Goal: Transaction & Acquisition: Book appointment/travel/reservation

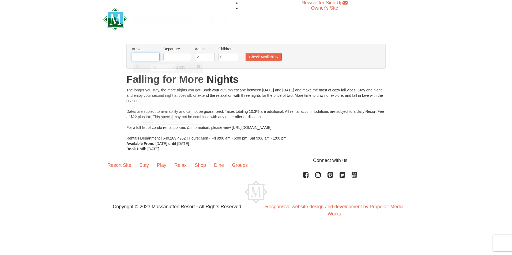
click at [154, 59] on input "text" at bounding box center [146, 57] width 28 height 8
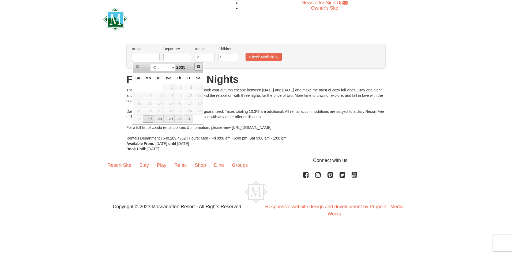
click at [197, 65] on span "Next" at bounding box center [198, 67] width 4 height 4
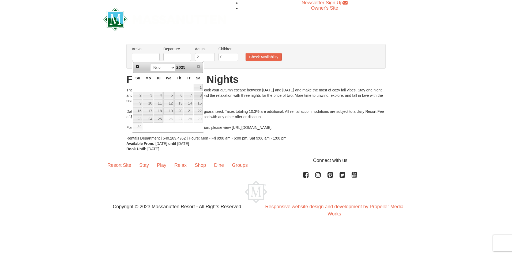
click at [198, 96] on link "8" at bounding box center [198, 95] width 9 height 7
type input "[DATE]"
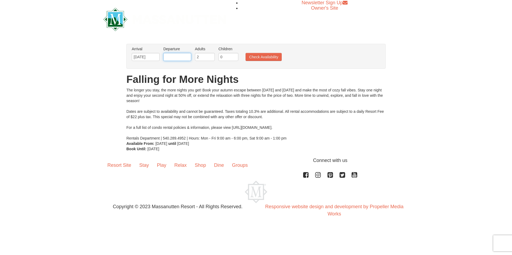
click at [183, 59] on input "text" at bounding box center [177, 57] width 28 height 8
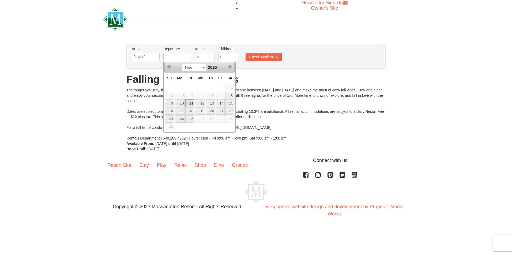
click at [192, 103] on link "11" at bounding box center [189, 103] width 9 height 7
type input "11/11/2025"
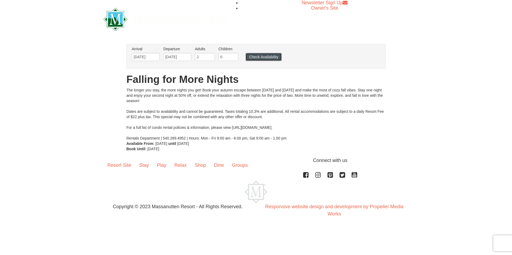
click at [262, 57] on button "Check Availability" at bounding box center [264, 57] width 36 height 8
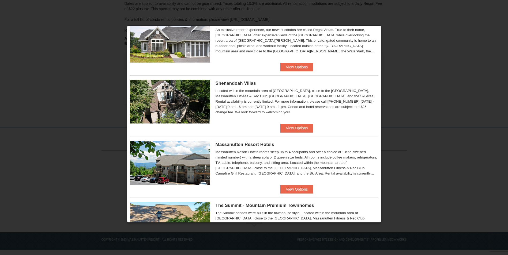
scroll to position [65, 0]
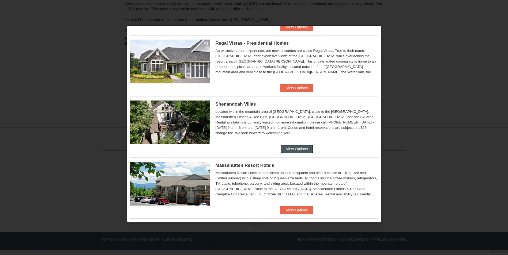
click at [286, 148] on button "View Options" at bounding box center [296, 149] width 33 height 9
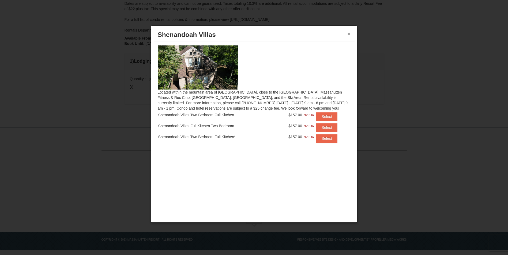
click at [349, 34] on button "×" at bounding box center [348, 33] width 3 height 5
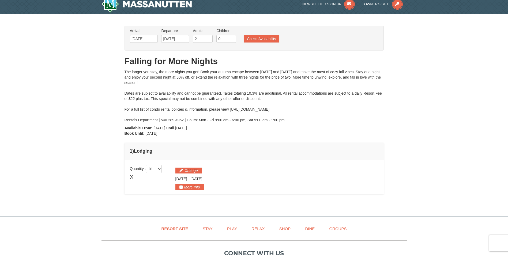
scroll to position [0, 0]
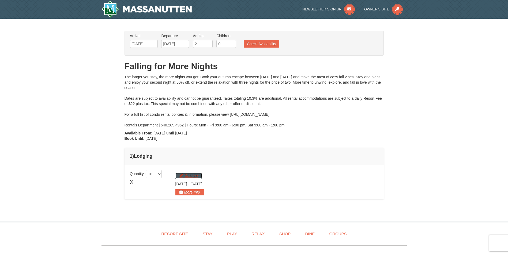
click at [189, 177] on button "Change" at bounding box center [188, 176] width 27 height 6
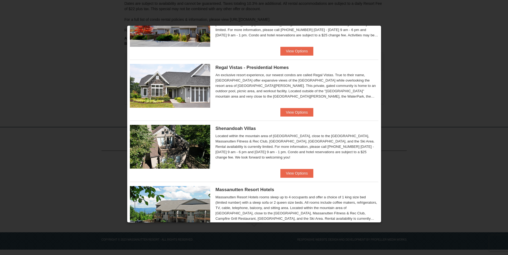
scroll to position [39, 0]
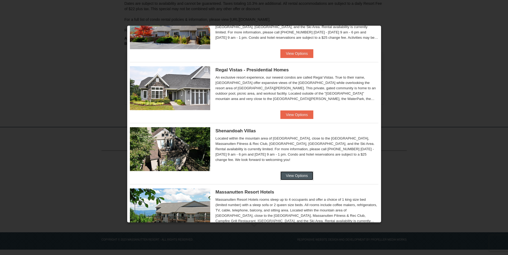
click at [293, 174] on button "View Options" at bounding box center [296, 176] width 33 height 9
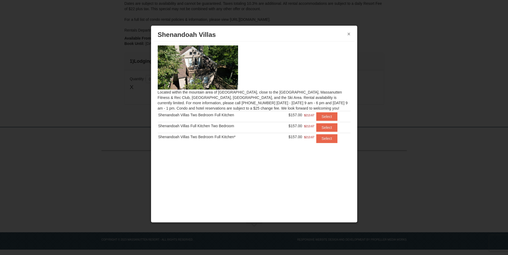
click at [349, 35] on button "×" at bounding box center [348, 33] width 3 height 5
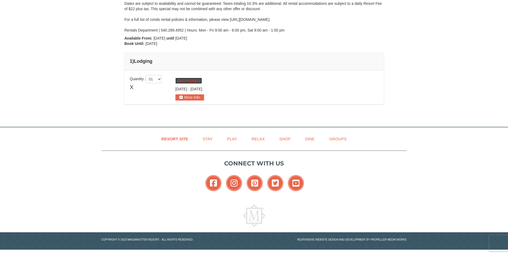
click at [196, 81] on button "Change" at bounding box center [188, 81] width 27 height 6
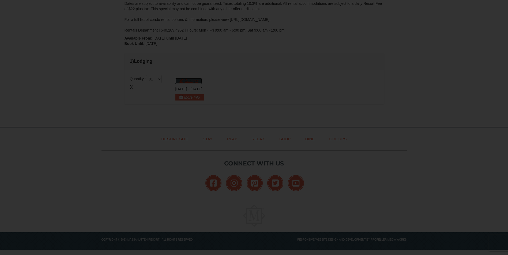
scroll to position [0, 0]
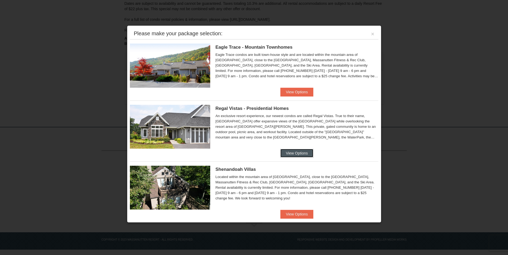
click at [282, 153] on button "View Options" at bounding box center [296, 153] width 33 height 9
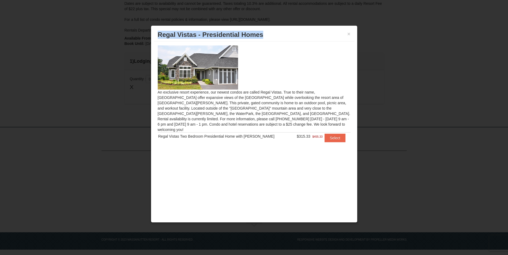
drag, startPoint x: 268, startPoint y: 36, endPoint x: 159, endPoint y: 33, distance: 109.6
click at [159, 33] on h3 "Regal Vistas - Presidential Homes" at bounding box center [254, 35] width 193 height 8
copy span "Regal Vistas - Presidential Homes"
click at [326, 134] on button "Select" at bounding box center [335, 138] width 21 height 9
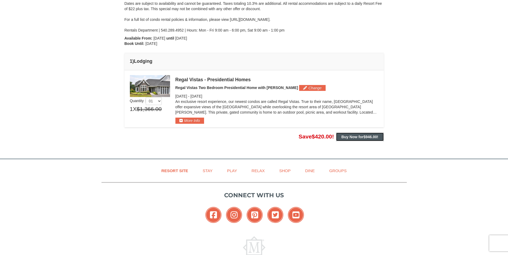
click at [348, 138] on strong "Buy Now for $946.00 !" at bounding box center [359, 137] width 37 height 4
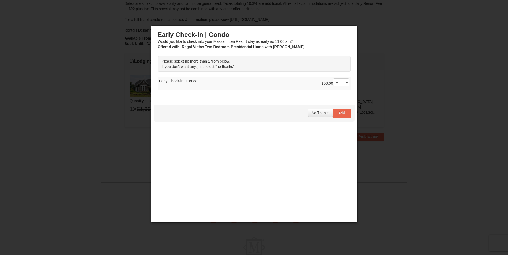
click at [142, 129] on div at bounding box center [254, 127] width 508 height 255
click at [325, 112] on span "No Thanks" at bounding box center [320, 113] width 18 height 4
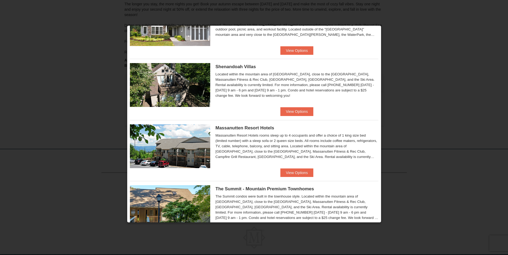
scroll to position [134, 0]
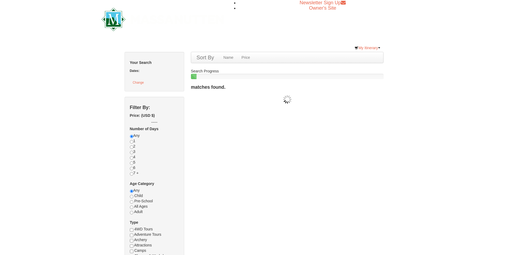
checkbox input "true"
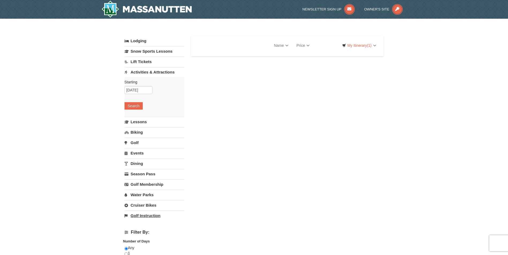
select select "10"
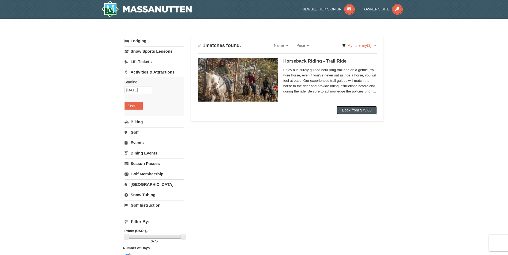
click at [337, 113] on button "Book from $75.00" at bounding box center [357, 110] width 40 height 9
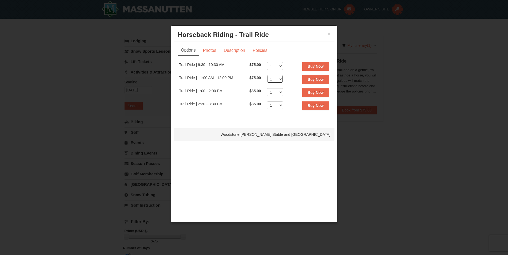
click at [278, 80] on select "1 2 3 4 5 6 7 8 9 10 11 12" at bounding box center [275, 79] width 16 height 8
select select "2"
click at [267, 75] on select "1 2 3 4 5 6 7 8 9 10 11 12" at bounding box center [275, 79] width 16 height 8
click at [210, 53] on link "Photos" at bounding box center [209, 51] width 20 height 10
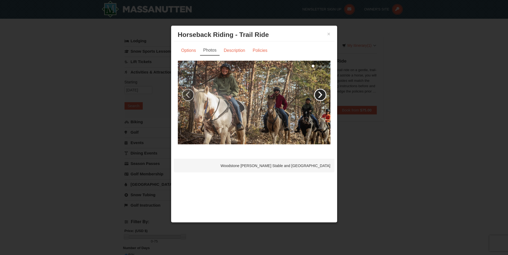
click at [321, 95] on link "›" at bounding box center [320, 95] width 12 height 12
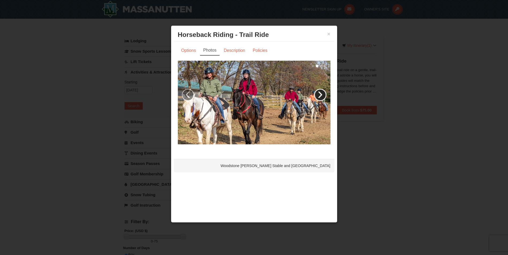
click at [321, 95] on link "›" at bounding box center [320, 95] width 12 height 12
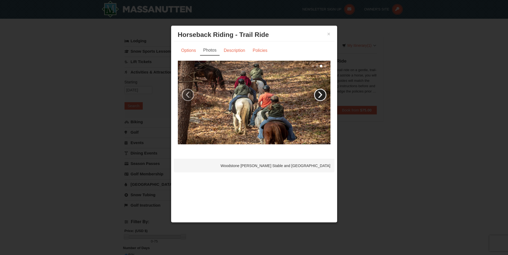
click at [321, 95] on link "›" at bounding box center [320, 95] width 12 height 12
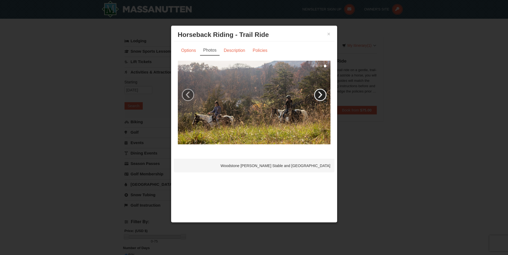
click at [321, 95] on link "›" at bounding box center [320, 95] width 12 height 12
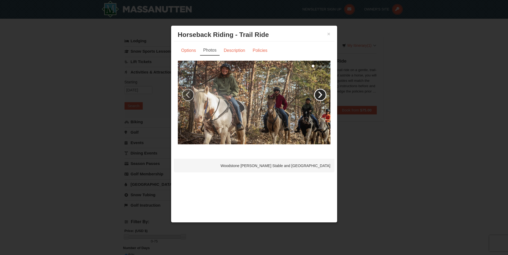
click at [321, 95] on link "›" at bounding box center [320, 95] width 12 height 12
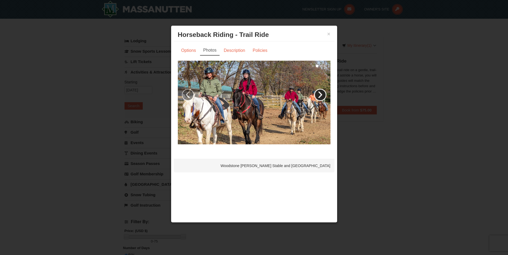
click at [321, 95] on link "›" at bounding box center [320, 95] width 12 height 12
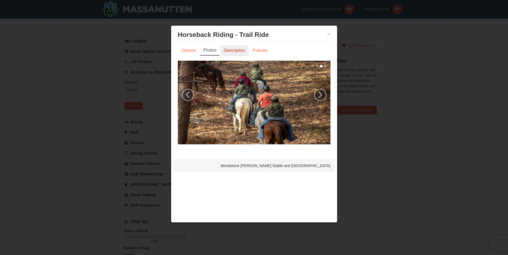
click at [234, 52] on link "Description" at bounding box center [234, 51] width 28 height 10
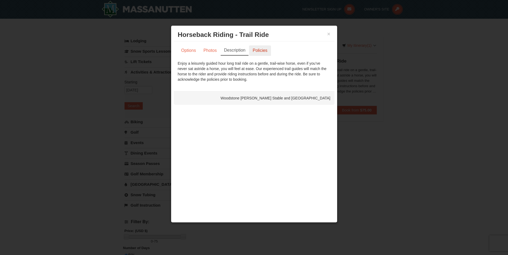
click at [254, 51] on link "Policies" at bounding box center [260, 51] width 22 height 10
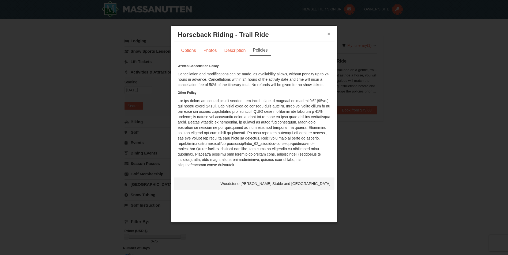
click at [329, 32] on button "×" at bounding box center [328, 33] width 3 height 5
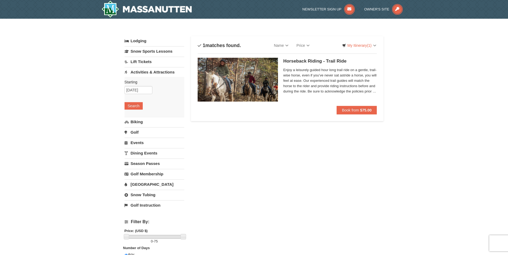
click at [152, 62] on link "Lift Tickets" at bounding box center [155, 62] width 60 height 10
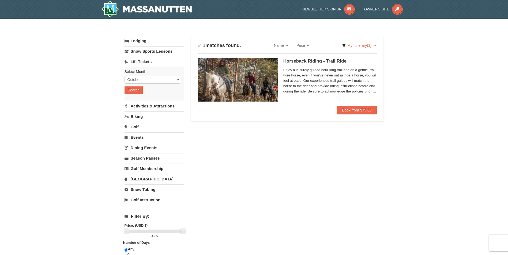
click at [141, 126] on link "Golf" at bounding box center [155, 127] width 60 height 10
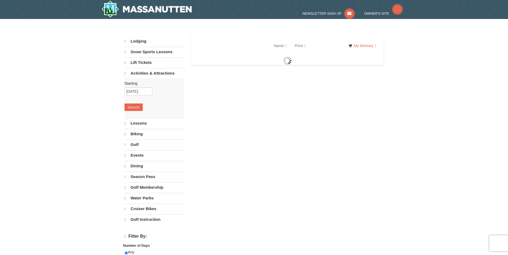
select select "10"
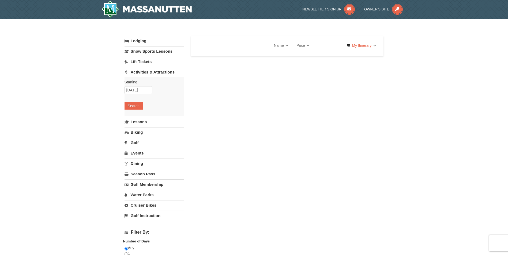
select select "10"
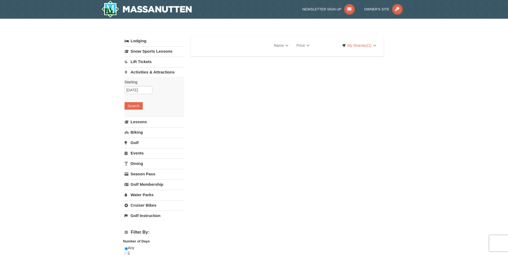
select select "10"
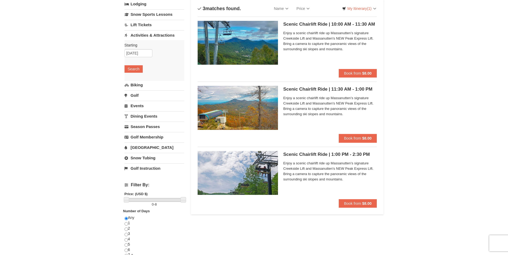
scroll to position [54, 0]
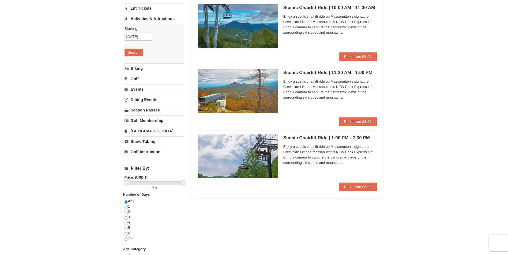
click at [263, 104] on img at bounding box center [238, 91] width 80 height 44
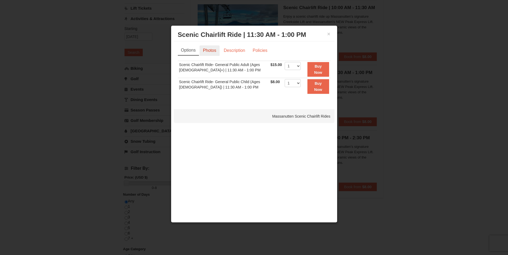
click at [214, 51] on link "Photos" at bounding box center [209, 51] width 20 height 10
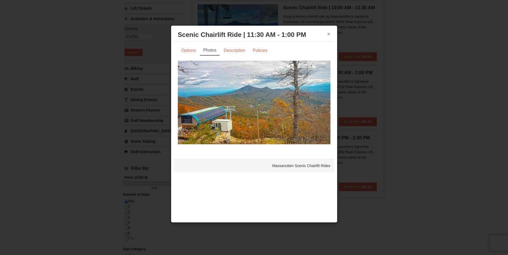
click at [329, 34] on button "×" at bounding box center [328, 33] width 3 height 5
